Goal: Task Accomplishment & Management: Manage account settings

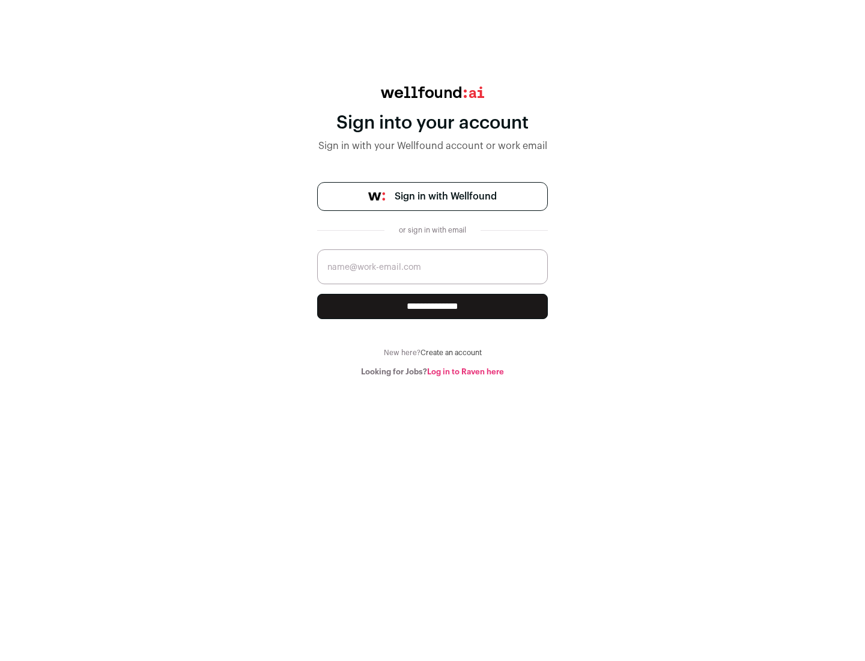
click at [445, 197] on span "Sign in with Wellfound" at bounding box center [446, 196] width 102 height 14
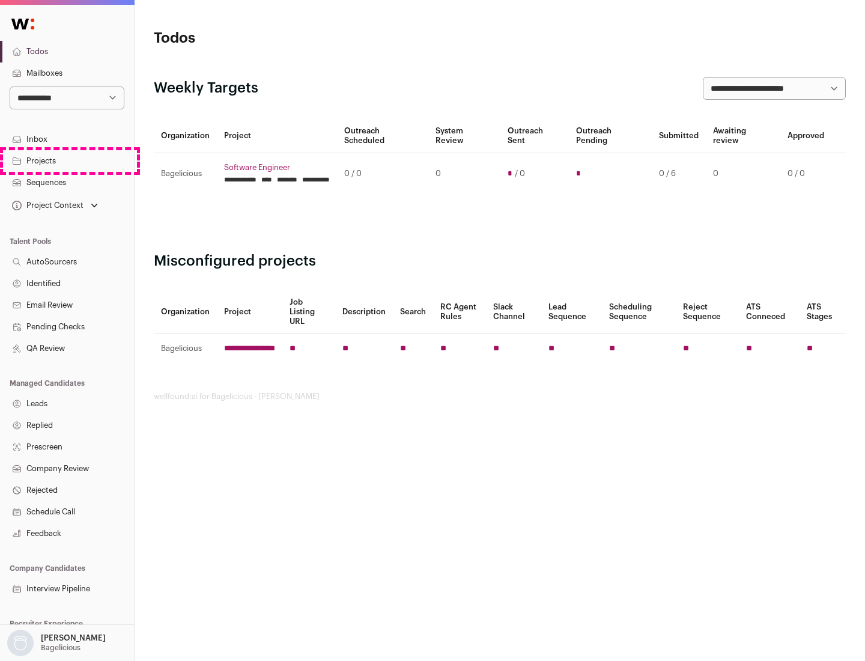
click at [67, 160] on link "Projects" at bounding box center [67, 161] width 134 height 22
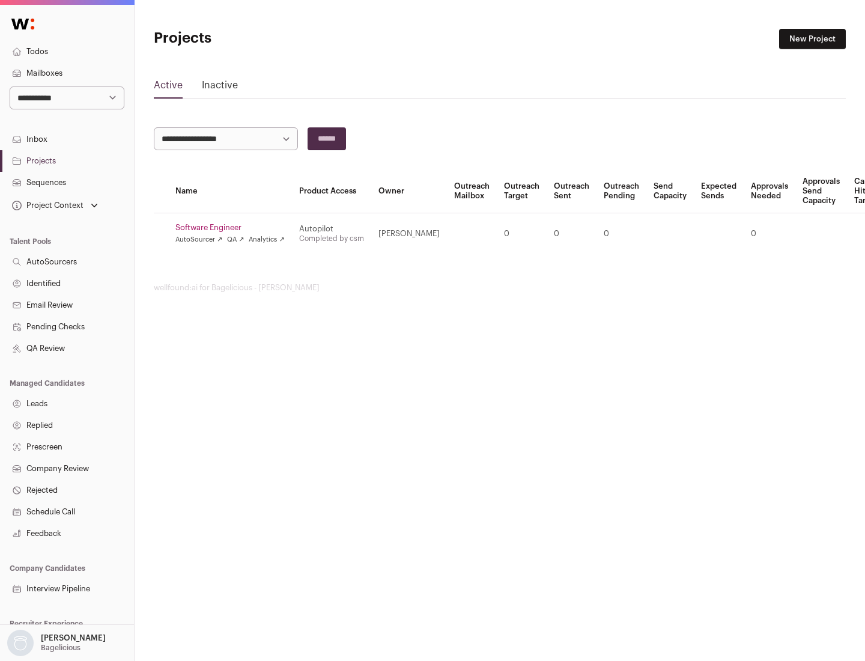
click at [234, 228] on link "Software Engineer" at bounding box center [229, 228] width 109 height 10
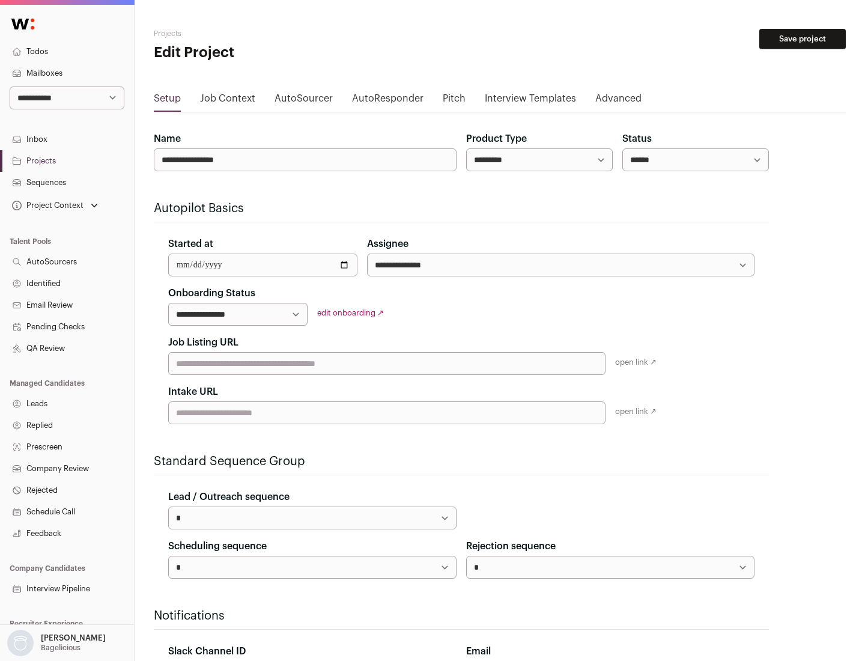
click at [803, 39] on button "Save project" at bounding box center [803, 39] width 87 height 20
